Goal: Task Accomplishment & Management: Manage account settings

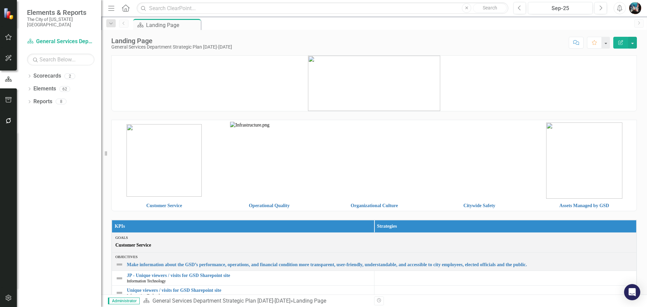
click at [637, 10] on img "button" at bounding box center [635, 8] width 12 height 12
click at [637, 9] on img "button" at bounding box center [635, 8] width 12 height 12
click at [622, 8] on icon "Alerts" at bounding box center [619, 8] width 7 height 7
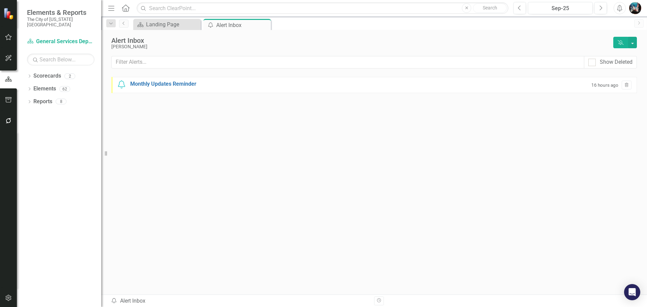
drag, startPoint x: 265, startPoint y: 24, endPoint x: 272, endPoint y: 24, distance: 6.8
click at [0, 0] on icon "Close" at bounding box center [0, 0] width 0 height 0
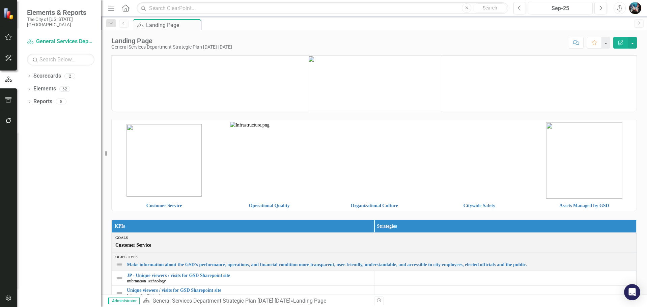
click at [633, 5] on img "button" at bounding box center [635, 8] width 12 height 12
click at [634, 4] on img "button" at bounding box center [635, 8] width 12 height 12
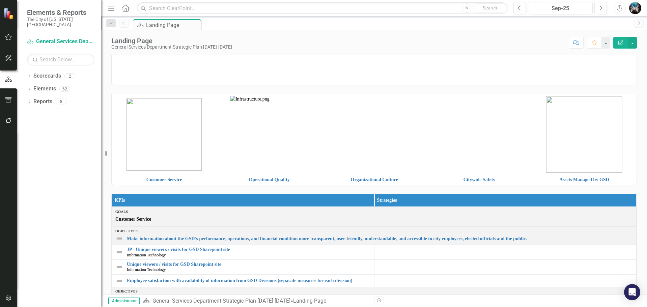
scroll to position [101, 0]
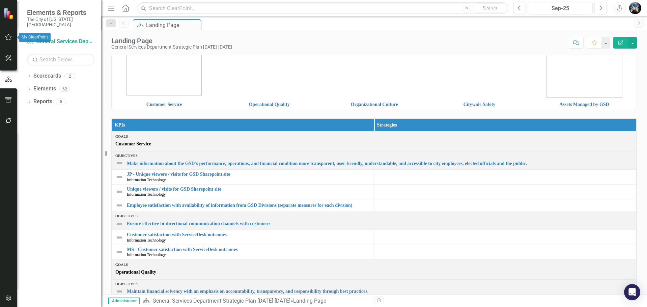
click at [11, 35] on icon "button" at bounding box center [8, 36] width 7 height 5
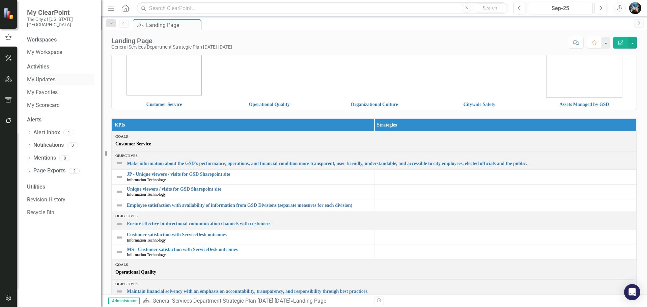
click at [42, 76] on link "My Updates" at bounding box center [60, 80] width 67 height 8
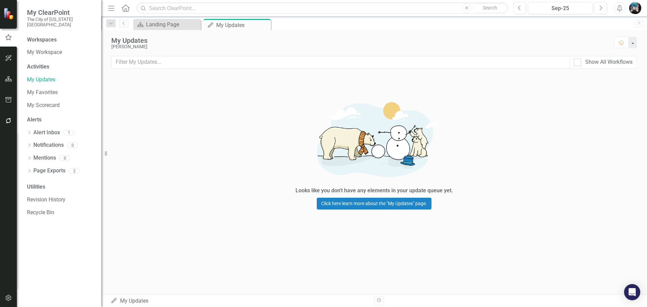
click at [635, 8] on img "button" at bounding box center [635, 8] width 12 height 12
click at [618, 7] on icon "Alerts" at bounding box center [619, 8] width 7 height 7
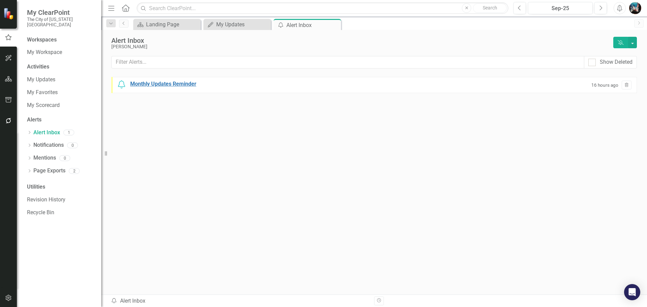
click at [156, 84] on div "Monthly Updates Reminder" at bounding box center [163, 84] width 66 height 8
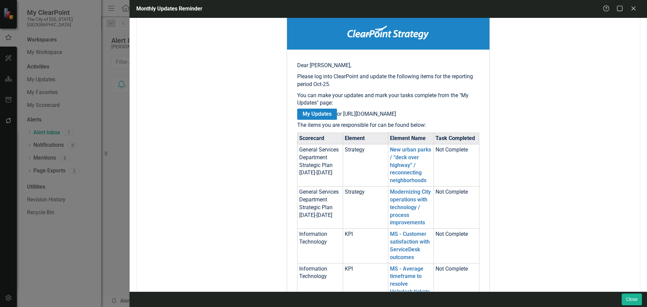
scroll to position [101, 0]
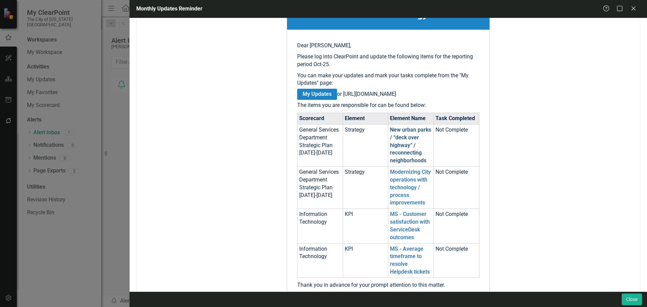
click at [402, 164] on link "New urban parks / “deck over highway” / reconnecting neighborhoods" at bounding box center [410, 144] width 41 height 37
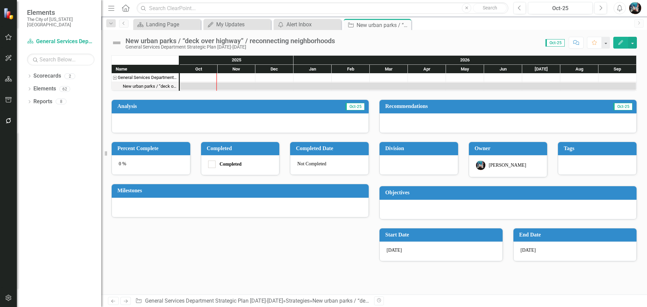
click at [619, 44] on icon "button" at bounding box center [620, 42] width 5 height 5
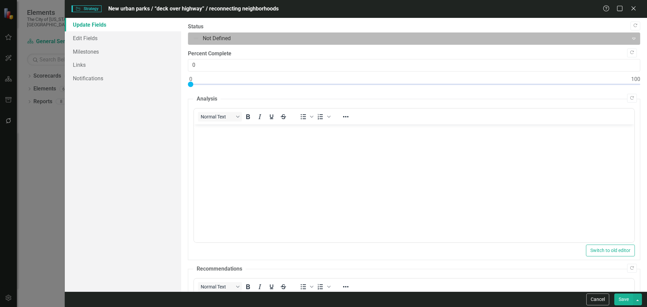
click at [385, 37] on div at bounding box center [408, 38] width 431 height 9
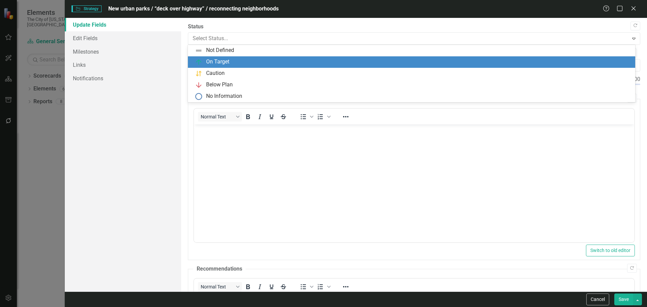
click at [381, 59] on div "On Target" at bounding box center [413, 62] width 436 height 8
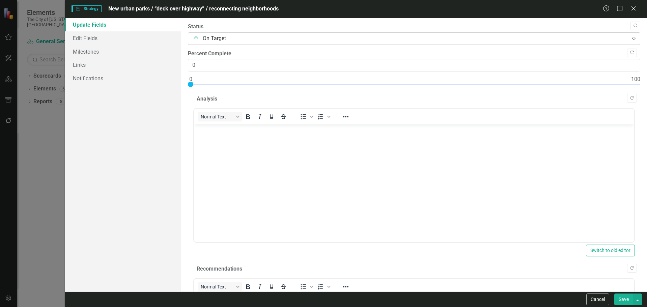
click at [380, 42] on div at bounding box center [408, 38] width 431 height 9
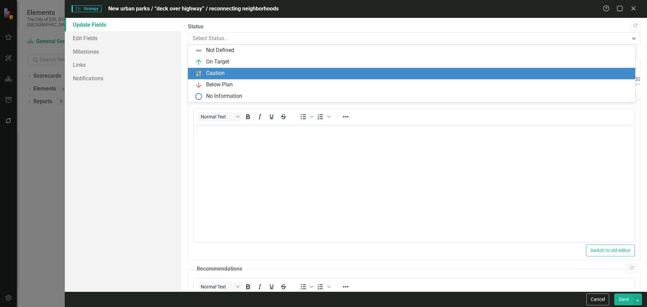
click at [346, 75] on div "Caution" at bounding box center [413, 73] width 436 height 8
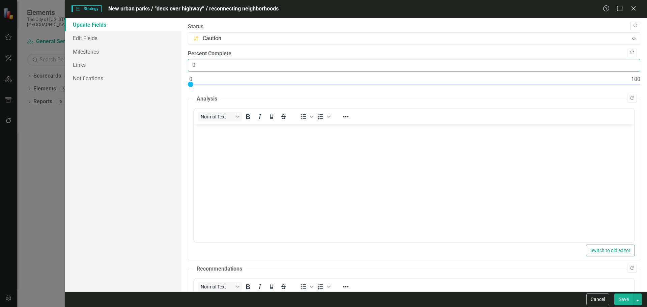
click at [551, 64] on input "0" at bounding box center [414, 65] width 452 height 12
click at [627, 63] on input "1" at bounding box center [414, 65] width 452 height 12
click at [627, 63] on input "2" at bounding box center [414, 65] width 452 height 12
type input "25"
click at [352, 166] on body "Rich Text Area. Press ALT-0 for help." at bounding box center [414, 174] width 440 height 101
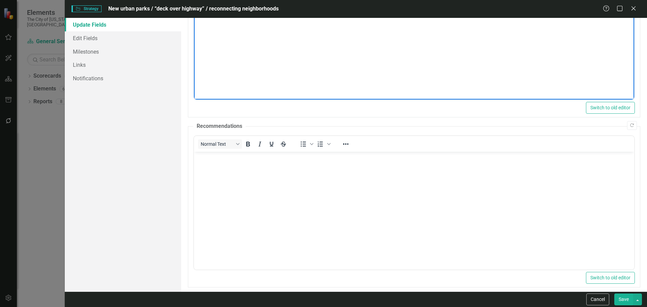
scroll to position [149, 0]
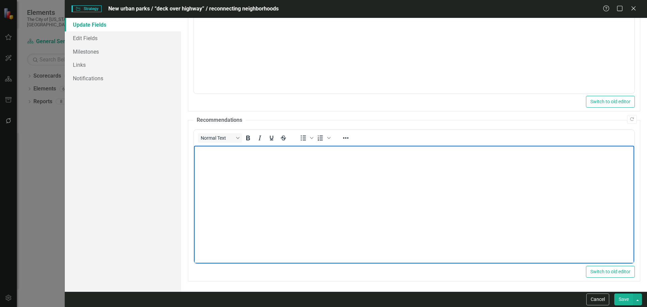
click at [312, 170] on body "Rich Text Area. Press ALT-0 for help." at bounding box center [414, 195] width 440 height 101
click at [620, 302] on button "Save" at bounding box center [623, 299] width 19 height 12
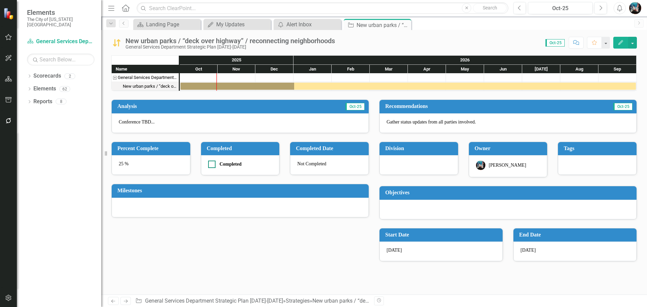
click at [213, 163] on div at bounding box center [211, 164] width 7 height 7
click at [212, 163] on input "Completed" at bounding box center [210, 163] width 4 height 4
checkbox input "true"
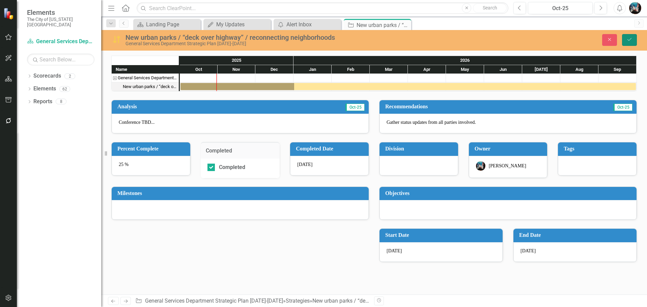
click at [625, 40] on button "Save" at bounding box center [629, 40] width 15 height 12
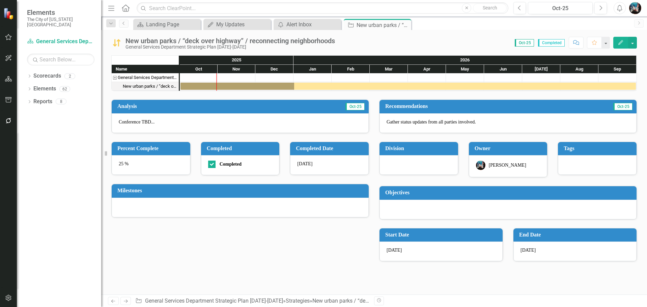
click at [0, 0] on icon "Close" at bounding box center [0, 0] width 0 height 0
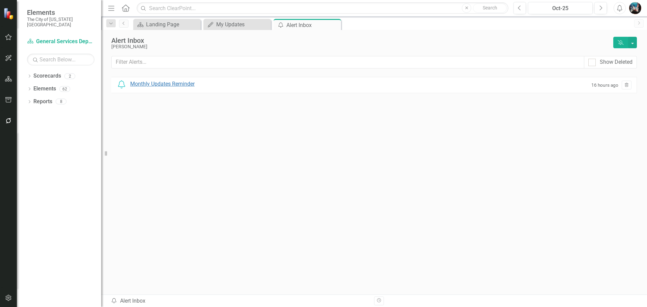
click at [179, 84] on div "Monthly Updates Reminder" at bounding box center [162, 84] width 64 height 8
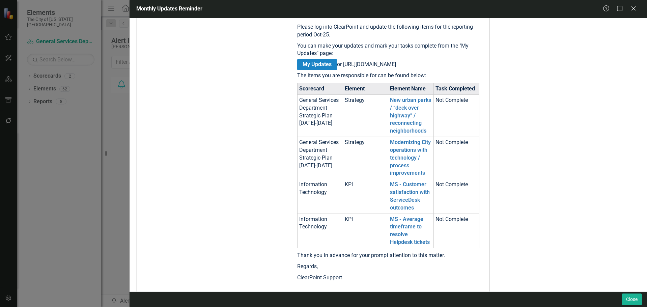
scroll to position [135, 0]
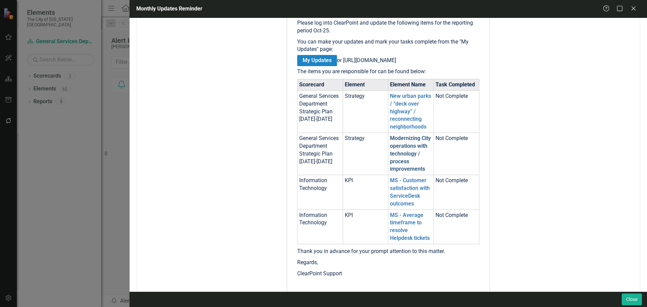
click at [401, 153] on link "Modernizing City operations with technology / process improvements" at bounding box center [410, 153] width 41 height 37
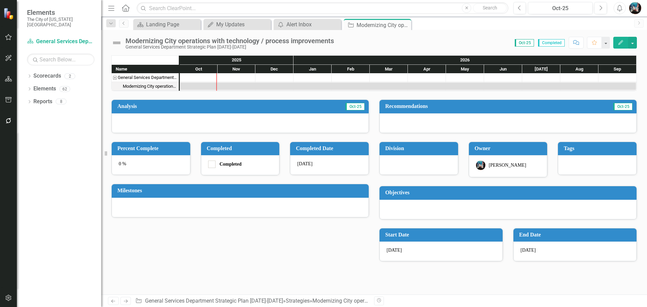
checkbox input "false"
click at [623, 46] on button "Edit" at bounding box center [620, 43] width 15 height 12
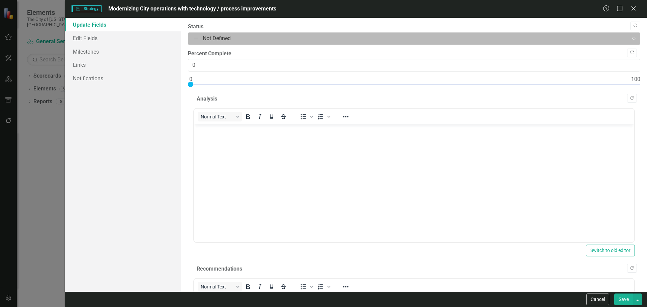
click at [376, 42] on div at bounding box center [408, 38] width 431 height 9
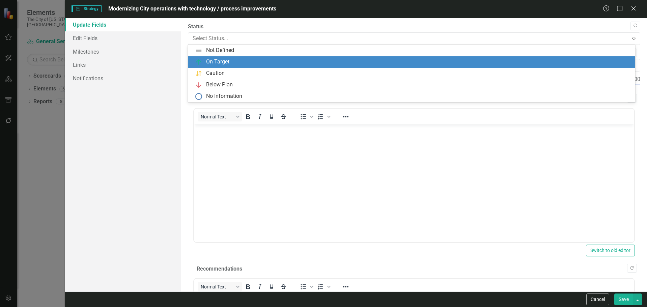
click at [359, 63] on div "On Target" at bounding box center [413, 62] width 436 height 8
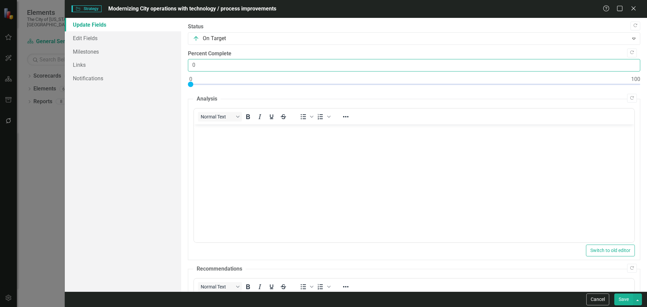
click at [378, 66] on input "0" at bounding box center [414, 65] width 452 height 12
type input "100"
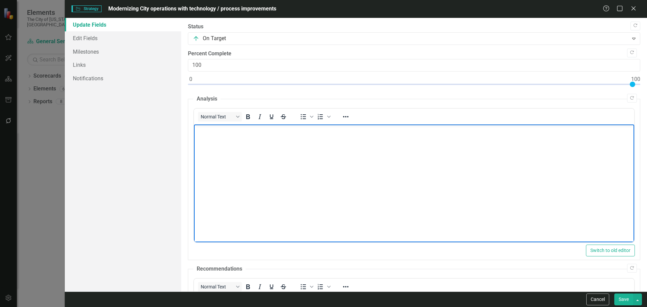
click at [354, 186] on body "Rich Text Area. Press ALT-0 for help." at bounding box center [414, 174] width 440 height 101
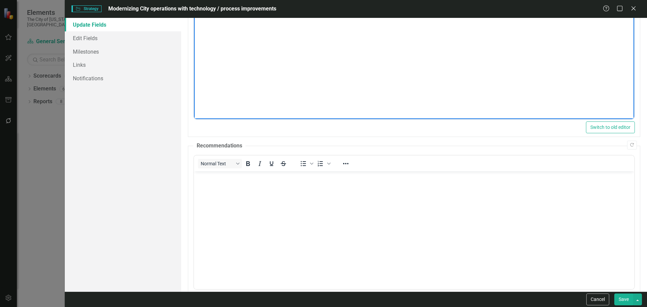
scroll to position [135, 0]
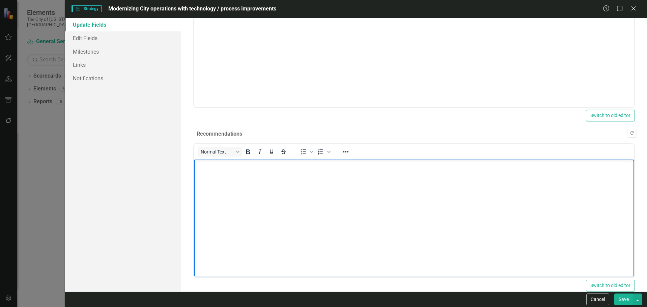
click at [298, 192] on body "Rich Text Area. Press ALT-0 for help." at bounding box center [414, 209] width 440 height 101
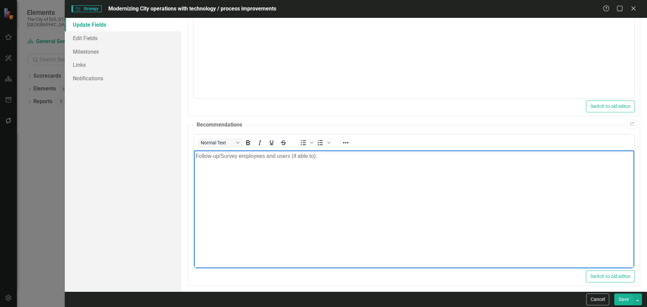
scroll to position [149, 0]
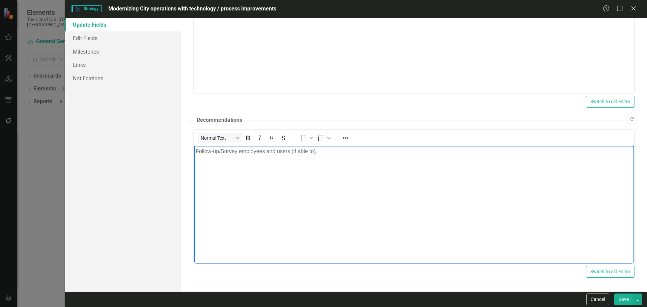
click at [618, 297] on button "Save" at bounding box center [623, 299] width 19 height 12
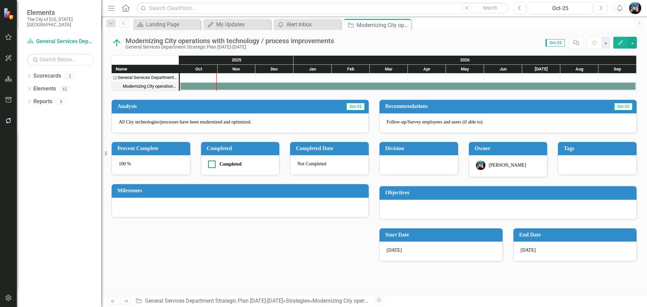
drag, startPoint x: 211, startPoint y: 162, endPoint x: 217, endPoint y: 163, distance: 5.6
click at [212, 162] on input "Completed" at bounding box center [210, 163] width 4 height 4
checkbox input "true"
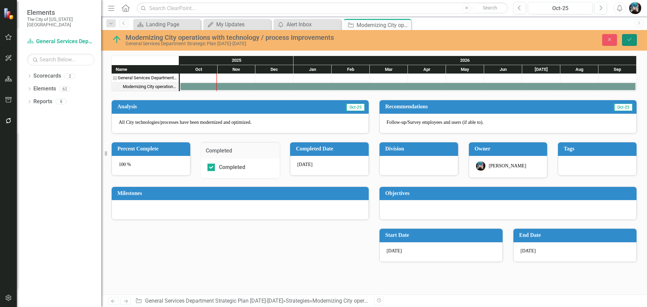
click at [629, 41] on icon "Save" at bounding box center [629, 39] width 6 height 5
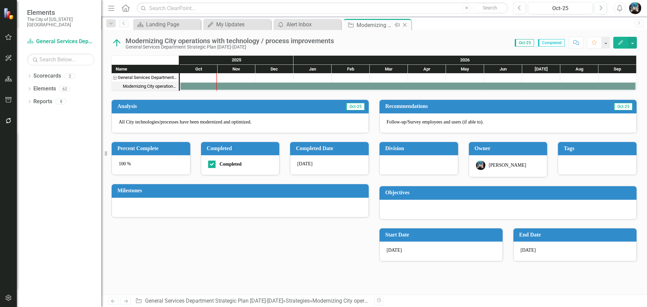
click at [407, 25] on icon "Close" at bounding box center [404, 24] width 7 height 5
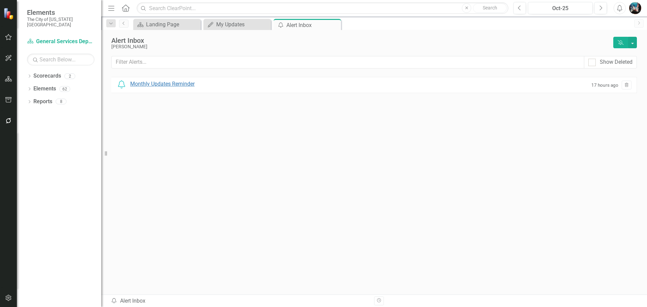
click at [186, 81] on div "Monthly Updates Reminder" at bounding box center [162, 84] width 64 height 8
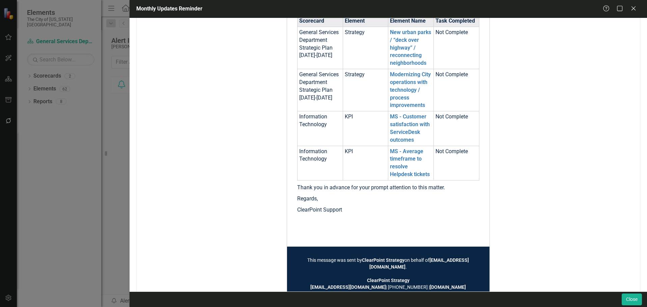
scroll to position [202, 0]
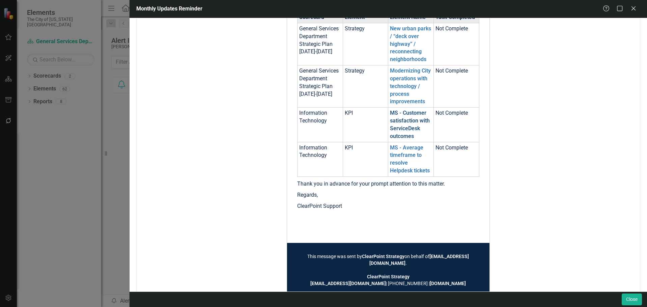
click at [406, 134] on link "MS - Customer satisfaction with ServiceDesk outcomes" at bounding box center [410, 125] width 40 height 30
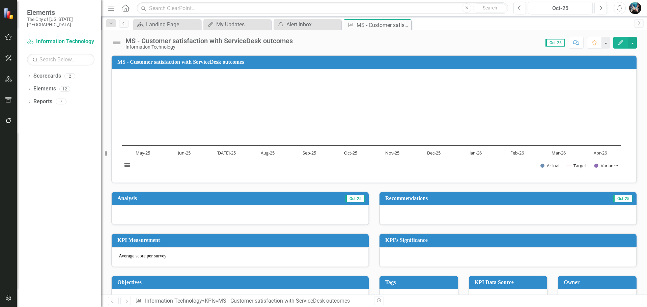
click at [623, 39] on button "Edit" at bounding box center [620, 43] width 15 height 12
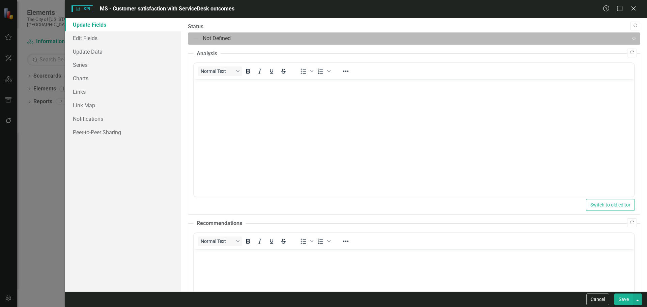
click at [343, 41] on div at bounding box center [408, 38] width 431 height 9
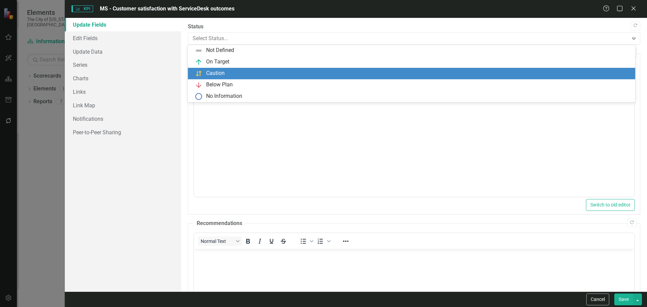
click at [300, 71] on div "Caution" at bounding box center [413, 73] width 436 height 8
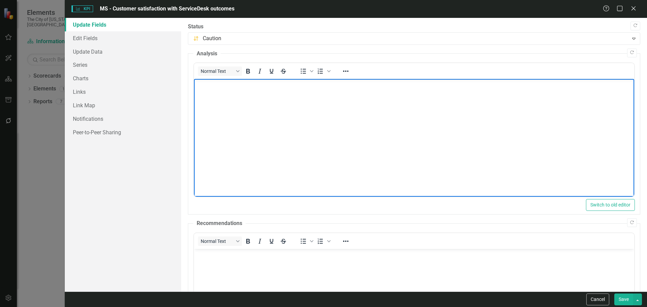
drag, startPoint x: 268, startPoint y: 108, endPoint x: 278, endPoint y: 102, distance: 12.0
click at [270, 106] on body "Rich Text Area. Press ALT-0 for help." at bounding box center [414, 129] width 440 height 101
click at [444, 106] on body "Rich Text Area. Press ALT-0 for help." at bounding box center [414, 129] width 440 height 101
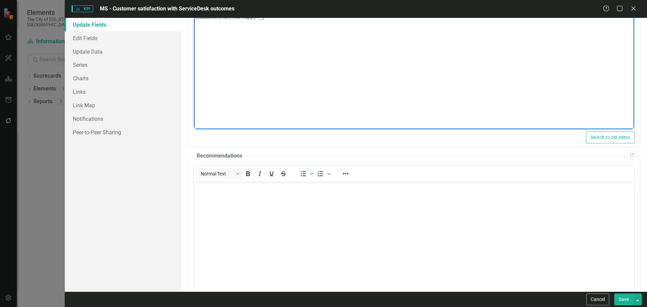
click at [278, 208] on body "Rich Text Area. Press ALT-0 for help." at bounding box center [414, 231] width 440 height 101
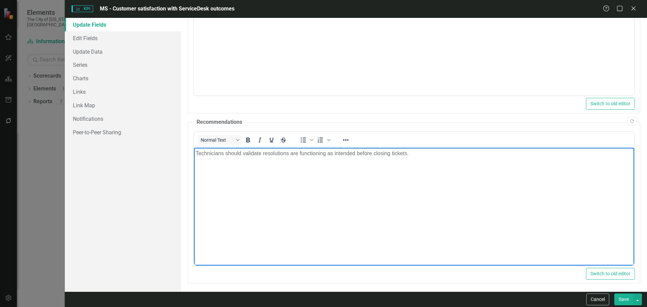
scroll to position [103, 0]
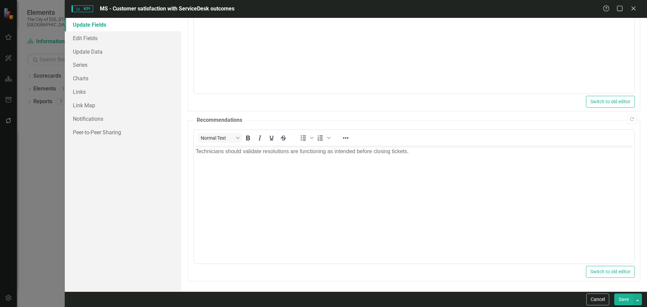
drag, startPoint x: 619, startPoint y: 300, endPoint x: 613, endPoint y: 300, distance: 6.4
click at [619, 300] on button "Save" at bounding box center [623, 299] width 19 height 12
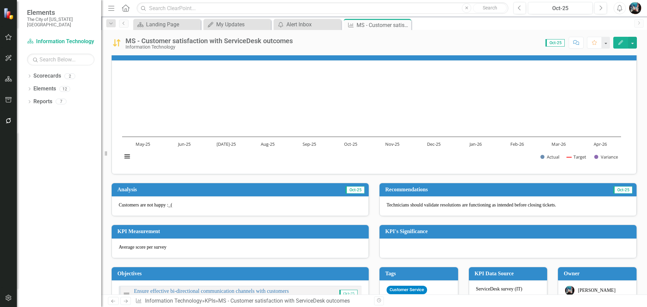
scroll to position [0, 0]
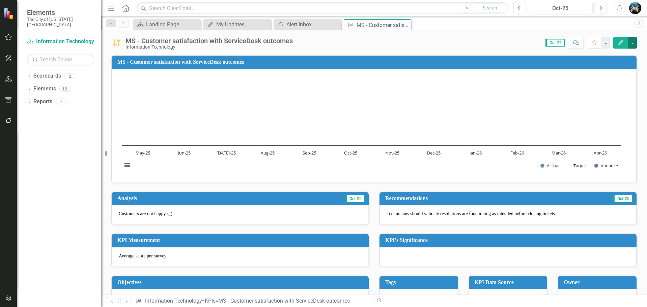
click at [629, 41] on button "button" at bounding box center [632, 43] width 9 height 12
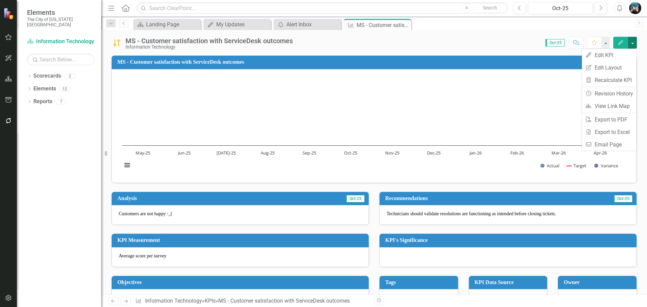
click at [630, 41] on button "button" at bounding box center [632, 43] width 9 height 12
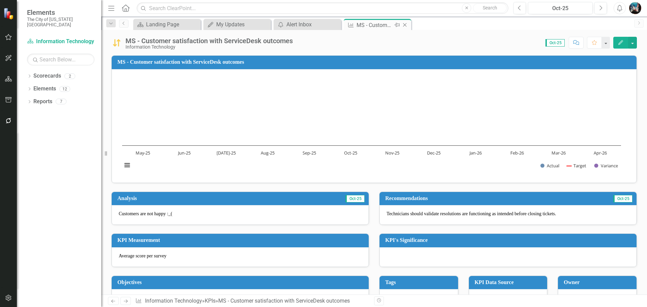
click at [408, 26] on icon "Close" at bounding box center [404, 24] width 7 height 5
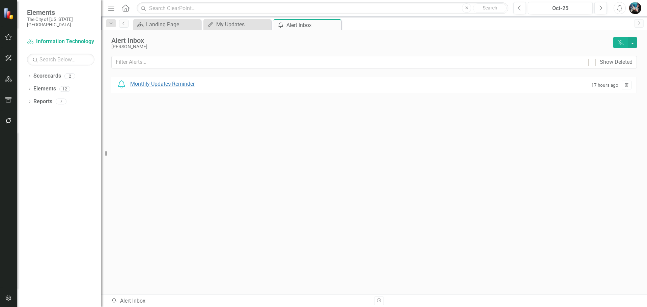
click at [189, 83] on div "Monthly Updates Reminder" at bounding box center [162, 84] width 64 height 8
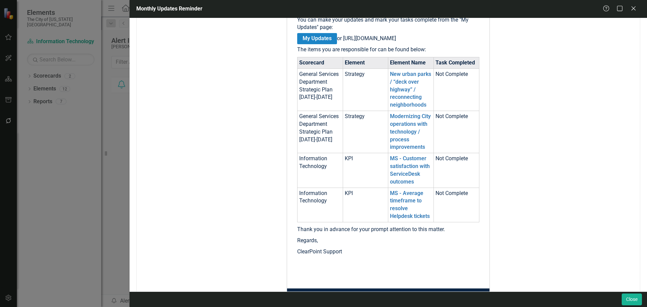
scroll to position [169, 0]
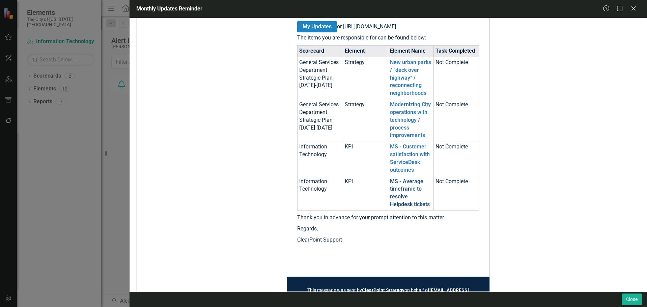
click at [402, 195] on link "MS - Average timeframe to resolve Helpdesk tickets" at bounding box center [410, 193] width 40 height 30
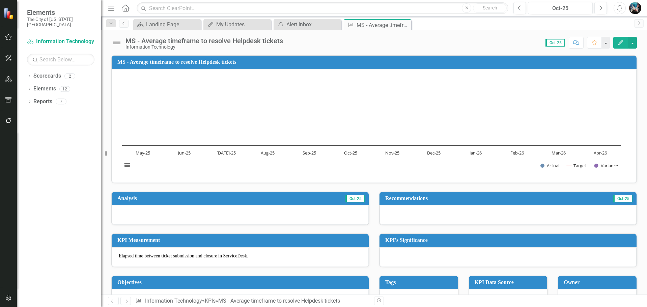
click at [616, 41] on button "Edit" at bounding box center [620, 43] width 15 height 12
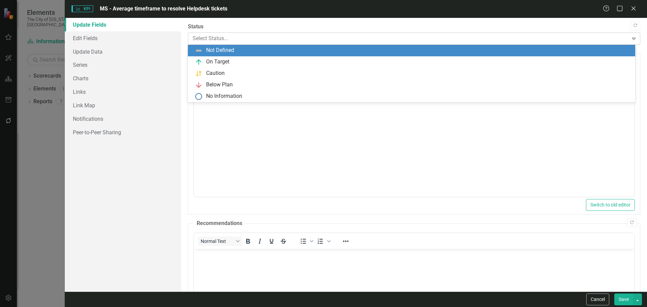
click at [347, 40] on div at bounding box center [408, 38] width 431 height 9
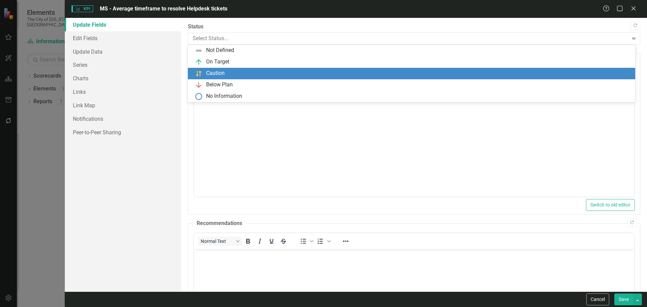
click at [286, 70] on div "Caution" at bounding box center [413, 73] width 436 height 8
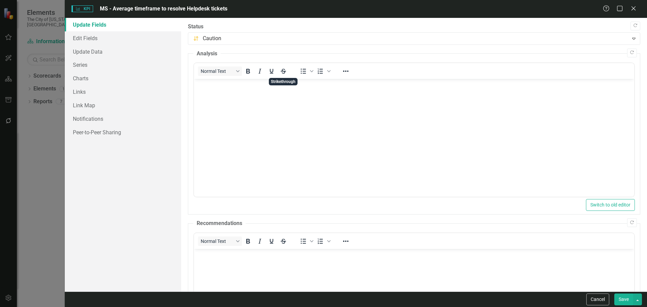
click at [264, 118] on body "Rich Text Area. Press ALT-0 for help." at bounding box center [414, 129] width 440 height 101
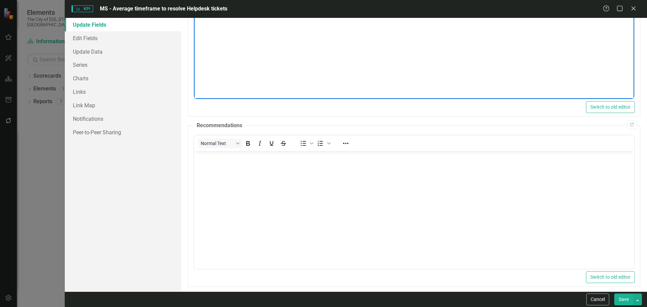
scroll to position [103, 0]
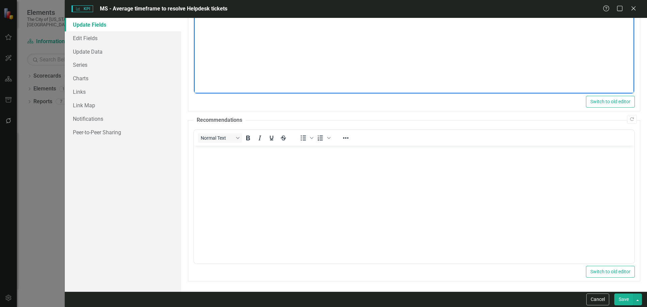
click at [317, 189] on body "Rich Text Area. Press ALT-0 for help." at bounding box center [414, 196] width 440 height 101
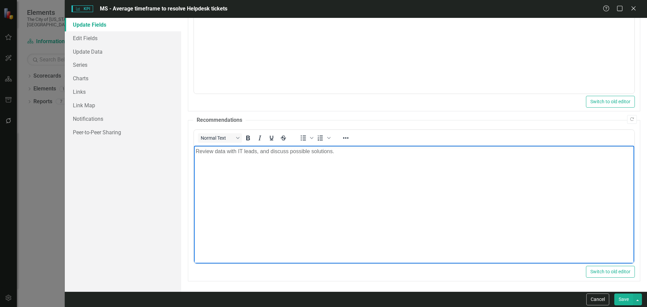
click at [619, 296] on button "Save" at bounding box center [623, 299] width 19 height 12
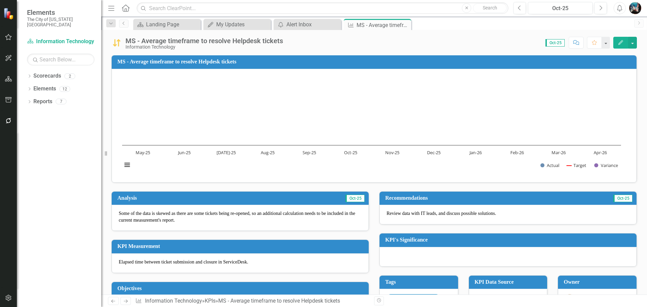
scroll to position [0, 0]
